Goal: Transaction & Acquisition: Purchase product/service

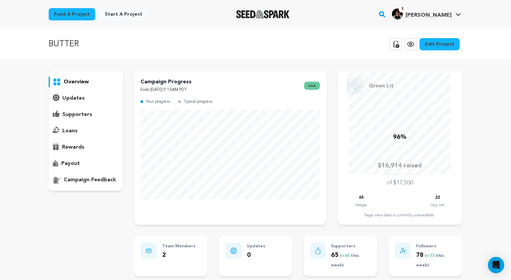
scroll to position [251, 0]
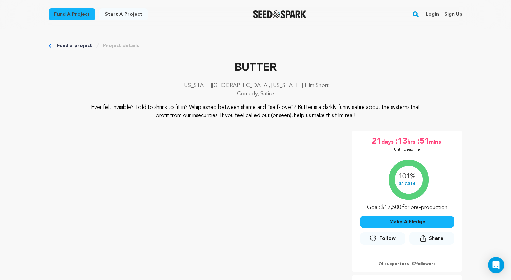
click at [432, 15] on link "Login" at bounding box center [431, 14] width 13 height 11
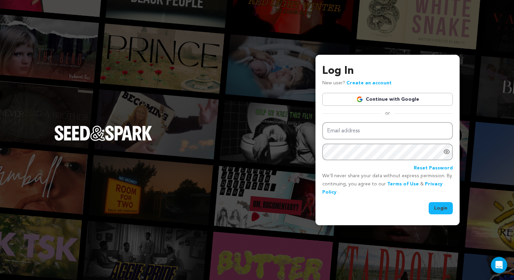
click at [394, 101] on link "Continue with Google" at bounding box center [387, 99] width 131 height 13
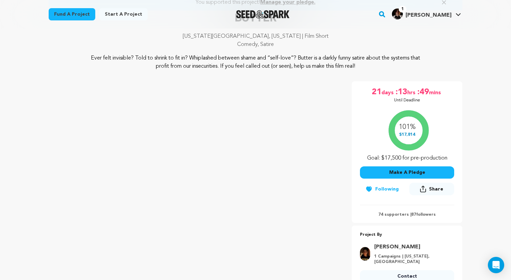
scroll to position [66, 0]
